Goal: Information Seeking & Learning: Learn about a topic

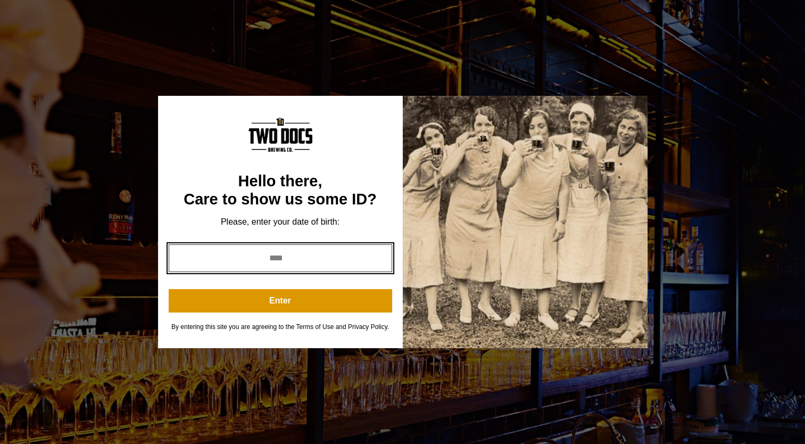
click at [287, 259] on input "year" at bounding box center [281, 258] width 224 height 28
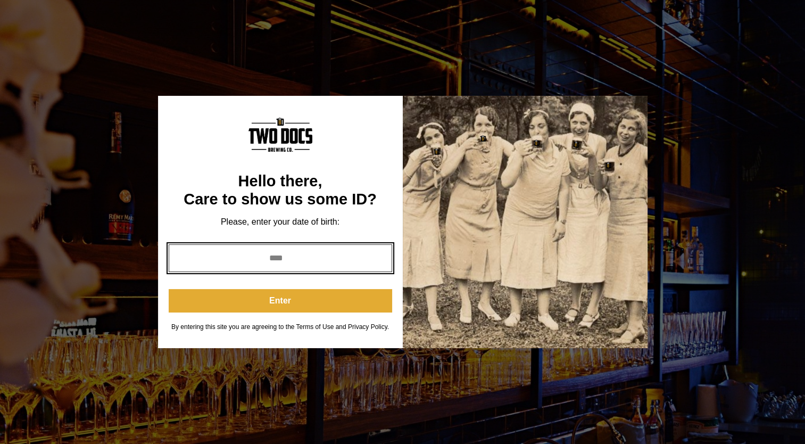
type input "****"
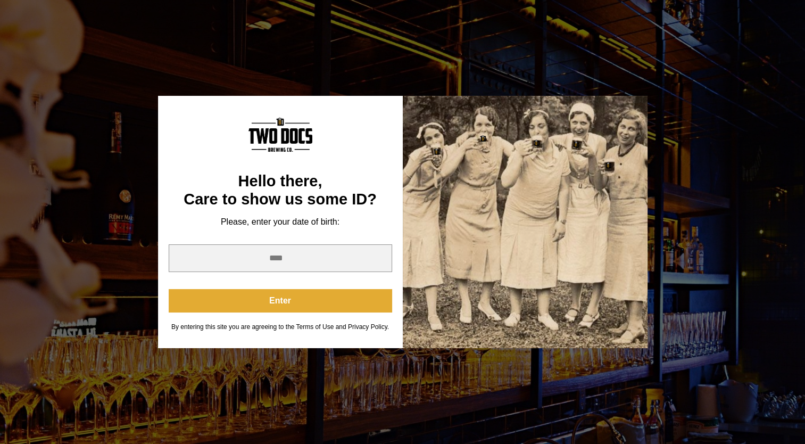
click at [278, 298] on button "Enter" at bounding box center [281, 300] width 224 height 23
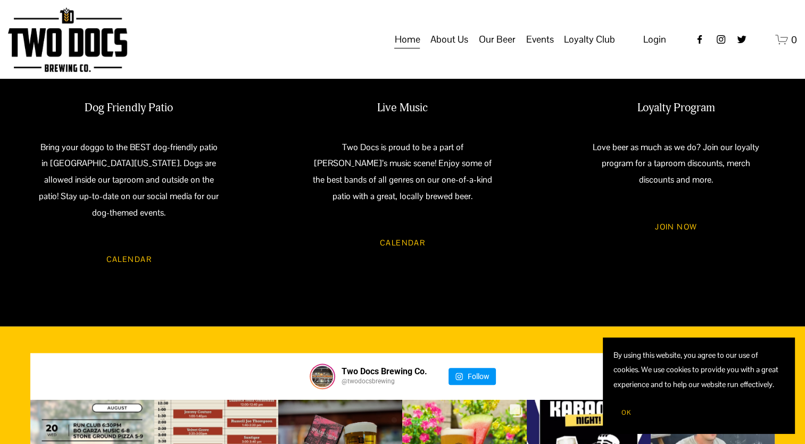
scroll to position [962, 0]
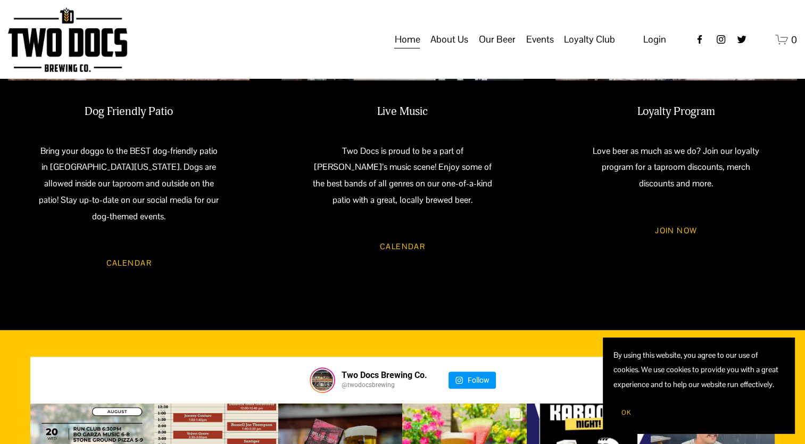
click at [0, 0] on span "Taproom Menu" at bounding box center [0, 0] width 0 height 0
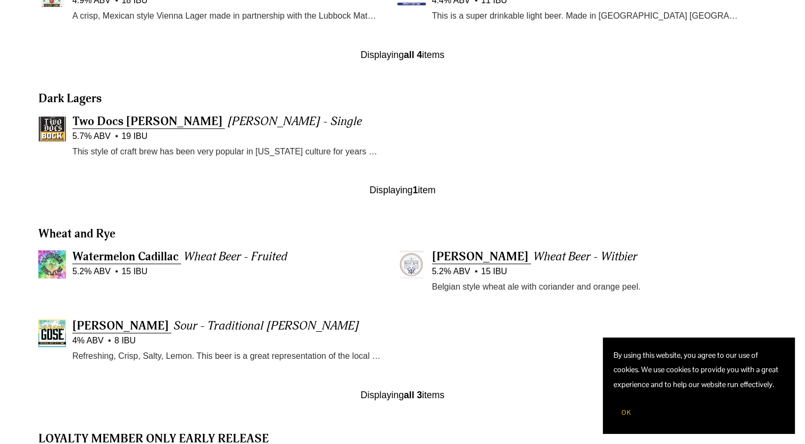
scroll to position [772, 0]
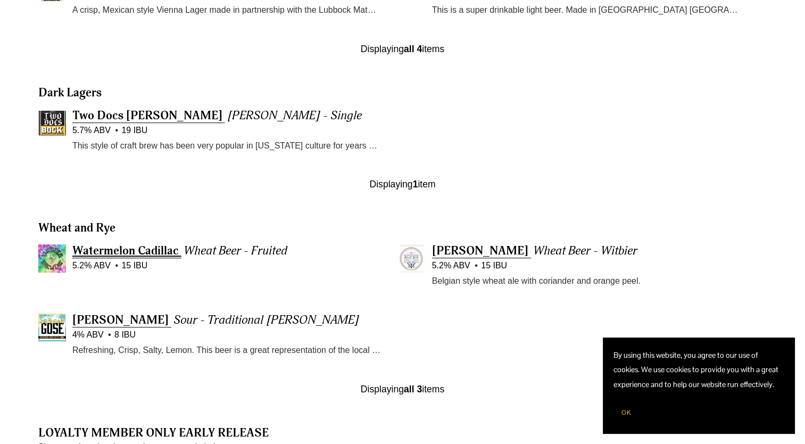
click at [149, 250] on span "Watermelon Cadillac" at bounding box center [125, 250] width 106 height 15
click at [152, 252] on span "Watermelon Cadillac" at bounding box center [125, 250] width 106 height 15
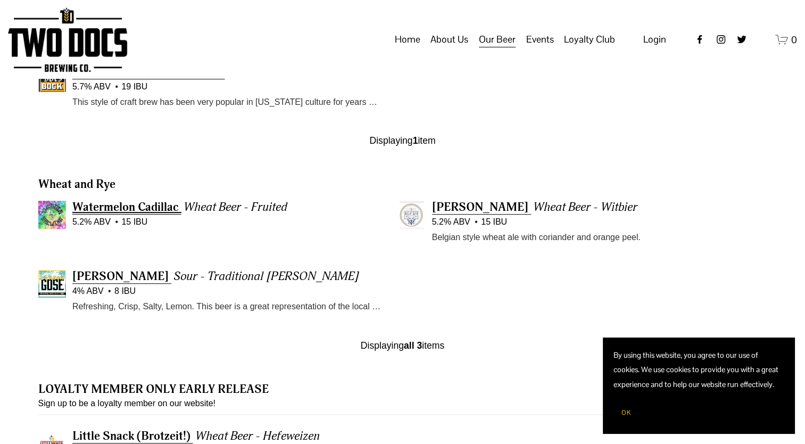
scroll to position [813, 0]
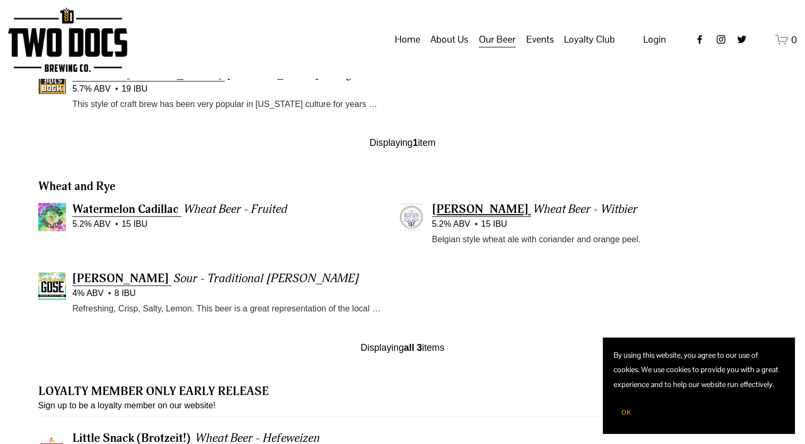
click at [448, 207] on span "Walt Wit" at bounding box center [480, 209] width 96 height 15
click at [445, 48] on span "About Us" at bounding box center [450, 39] width 38 height 18
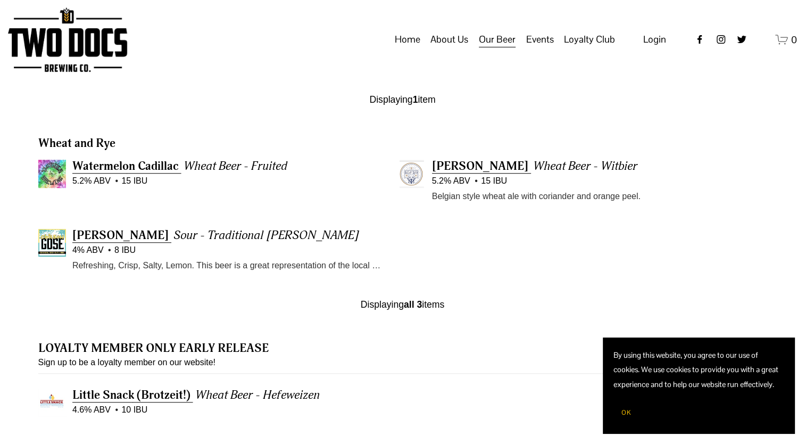
scroll to position [852, 0]
